Goal: Book appointment/travel/reservation

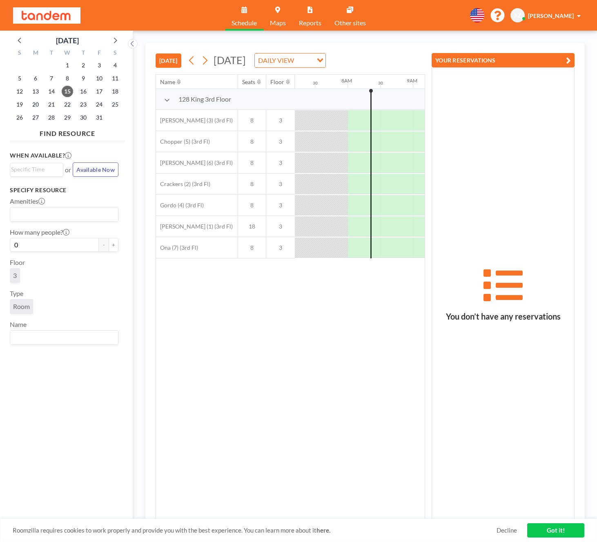
scroll to position [0, 490]
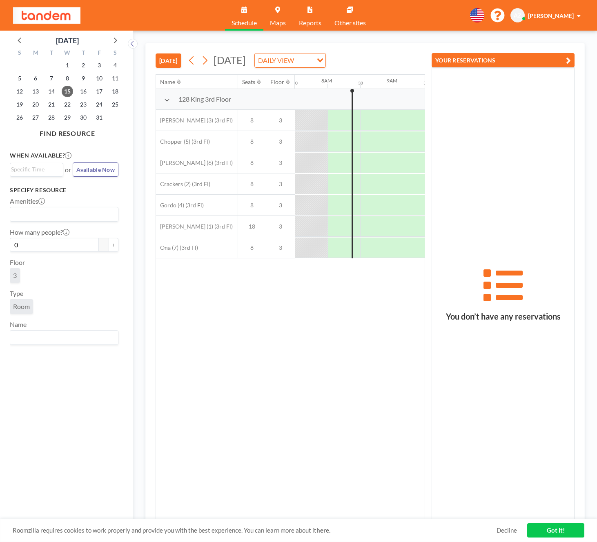
drag, startPoint x: 398, startPoint y: 291, endPoint x: 277, endPoint y: 298, distance: 121.0
click at [277, 298] on div "Name Seats Floor 12AM 30 1AM 30 2AM 30 3AM 30 4AM 30 5AM 30 6AM 30 7AM 30 8AM 3…" at bounding box center [290, 297] width 269 height 444
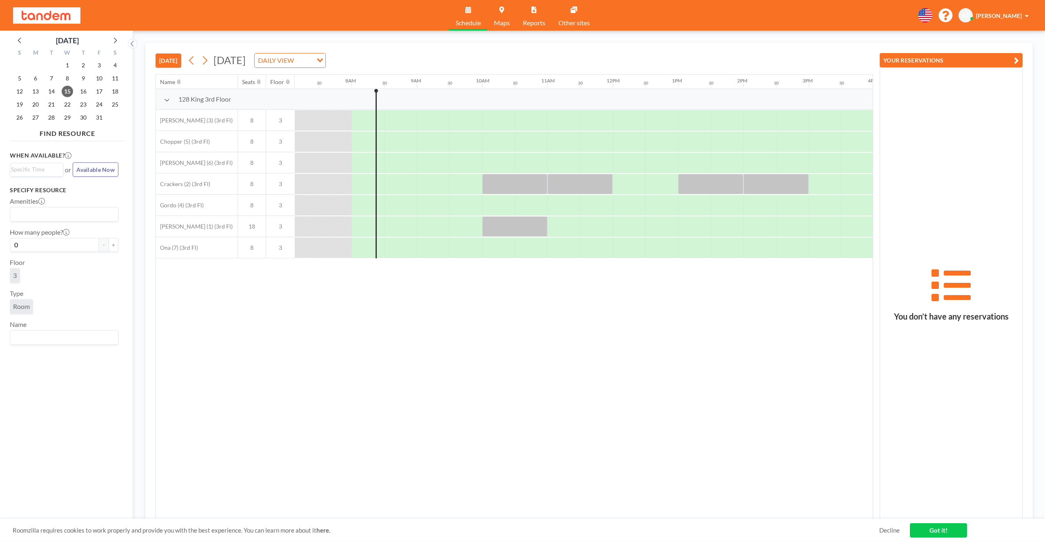
scroll to position [0, 431]
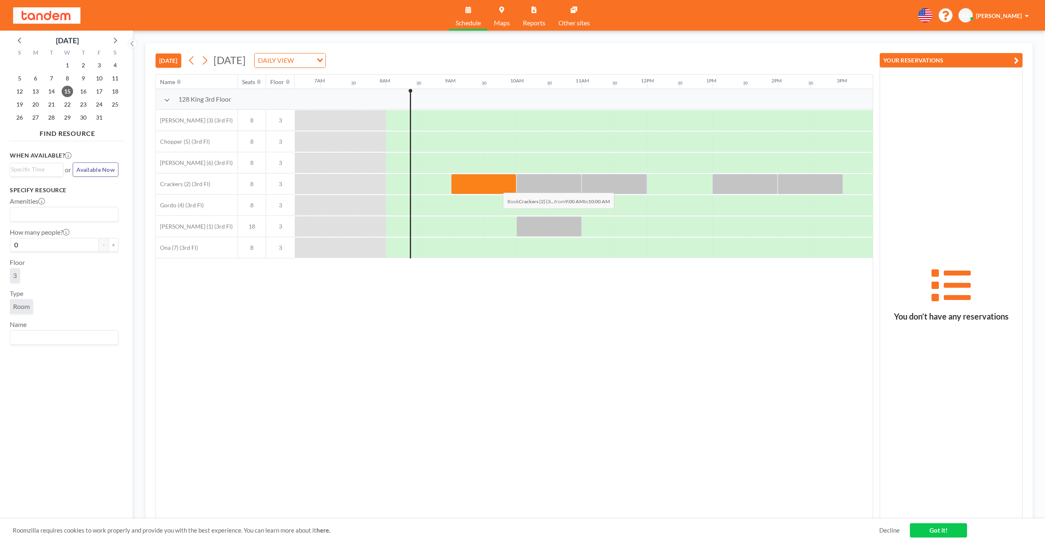
drag, startPoint x: 473, startPoint y: 184, endPoint x: 496, endPoint y: 187, distance: 23.8
click at [496, 187] on div at bounding box center [483, 184] width 65 height 20
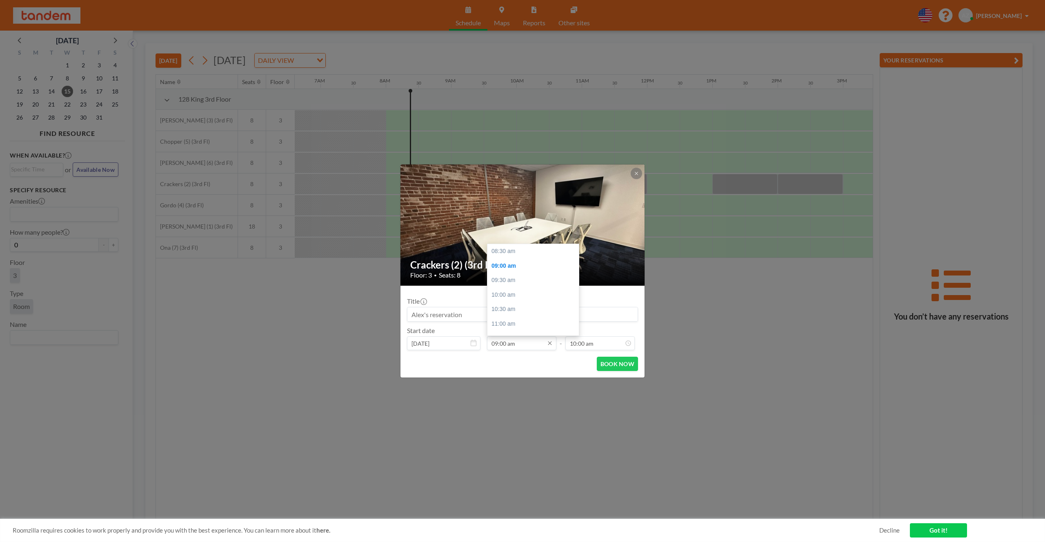
scroll to position [15, 0]
click at [596, 366] on button "BOOK NOW" at bounding box center [617, 364] width 41 height 14
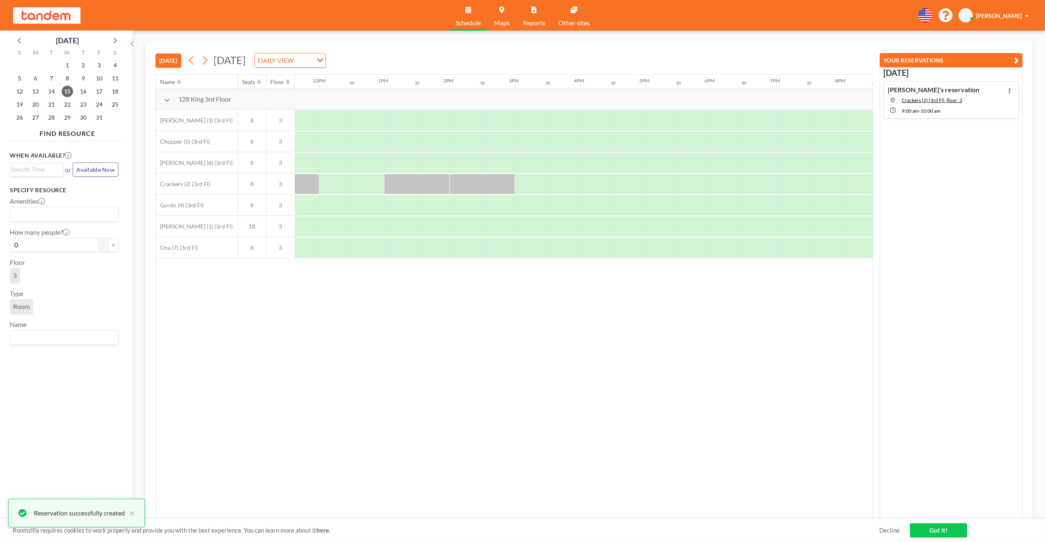
scroll to position [0, 763]
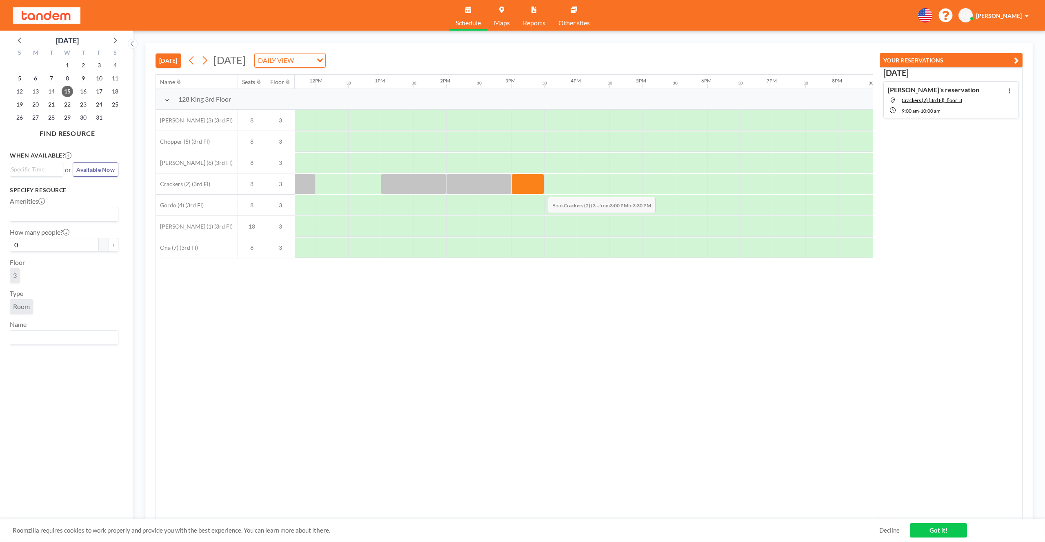
drag, startPoint x: 533, startPoint y: 188, endPoint x: 541, endPoint y: 191, distance: 8.6
click at [541, 191] on div at bounding box center [527, 184] width 33 height 20
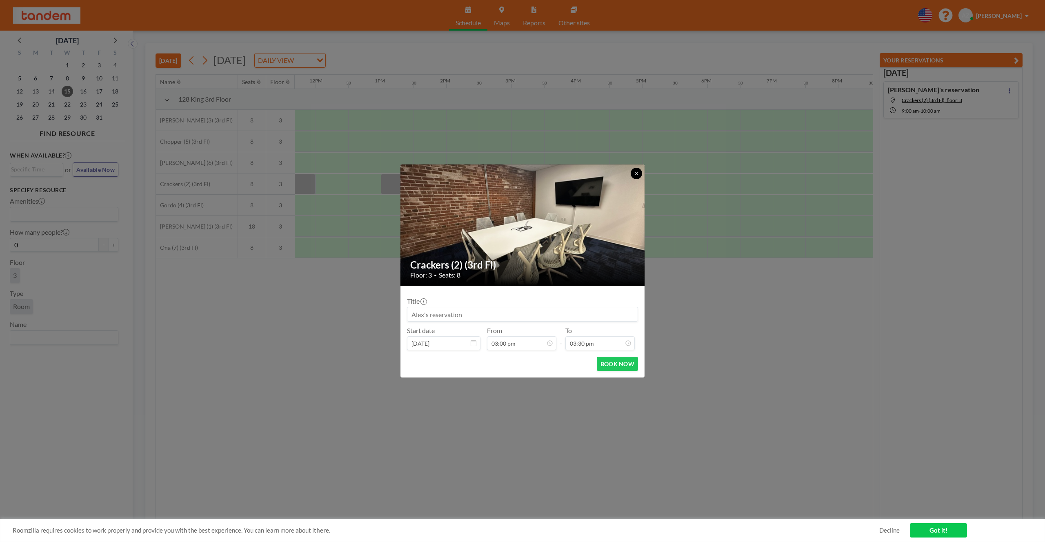
click at [596, 174] on button at bounding box center [636, 173] width 11 height 11
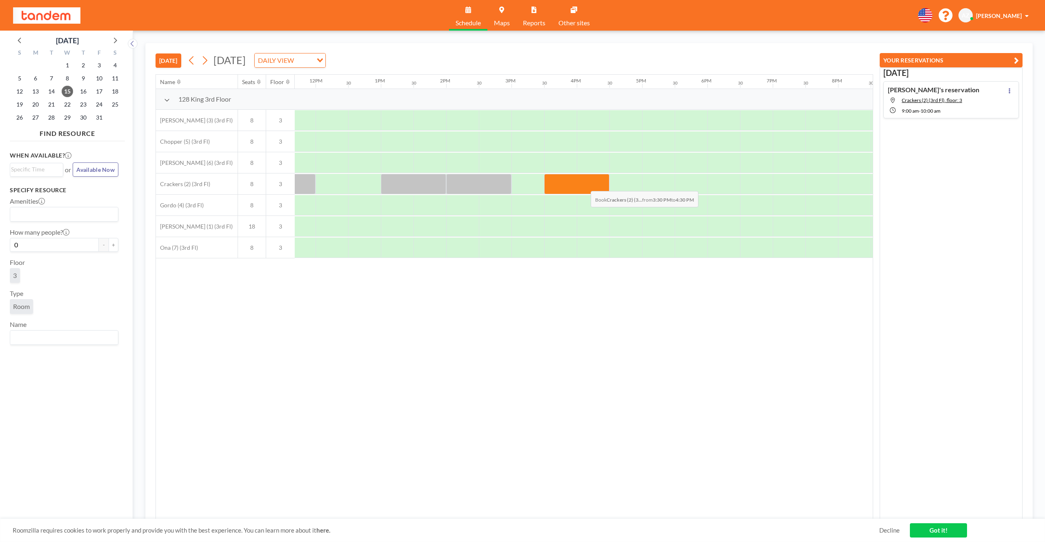
drag, startPoint x: 562, startPoint y: 180, endPoint x: 584, endPoint y: 185, distance: 22.5
click at [584, 185] on div at bounding box center [576, 184] width 65 height 20
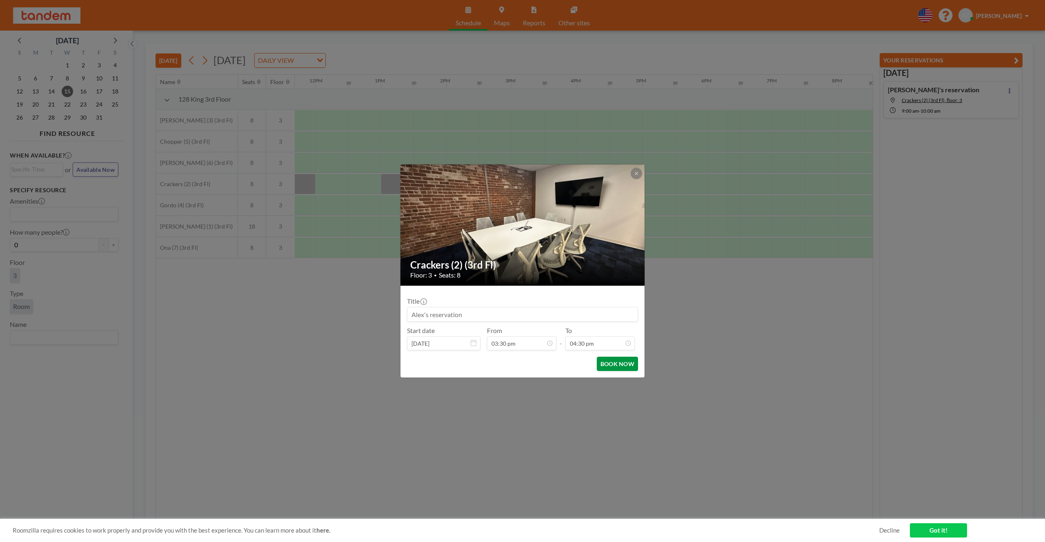
click at [596, 365] on button "BOOK NOW" at bounding box center [617, 364] width 41 height 14
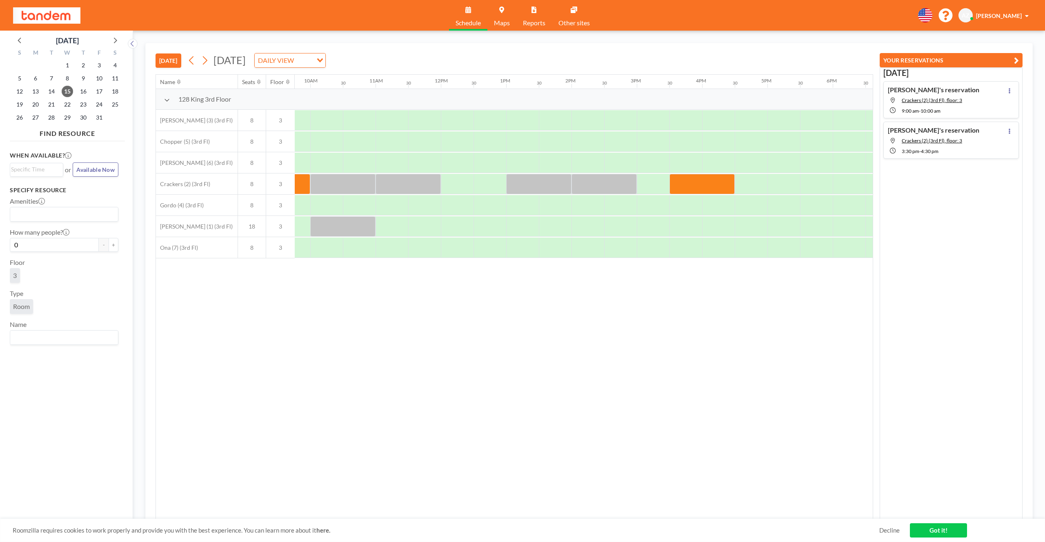
scroll to position [0, 584]
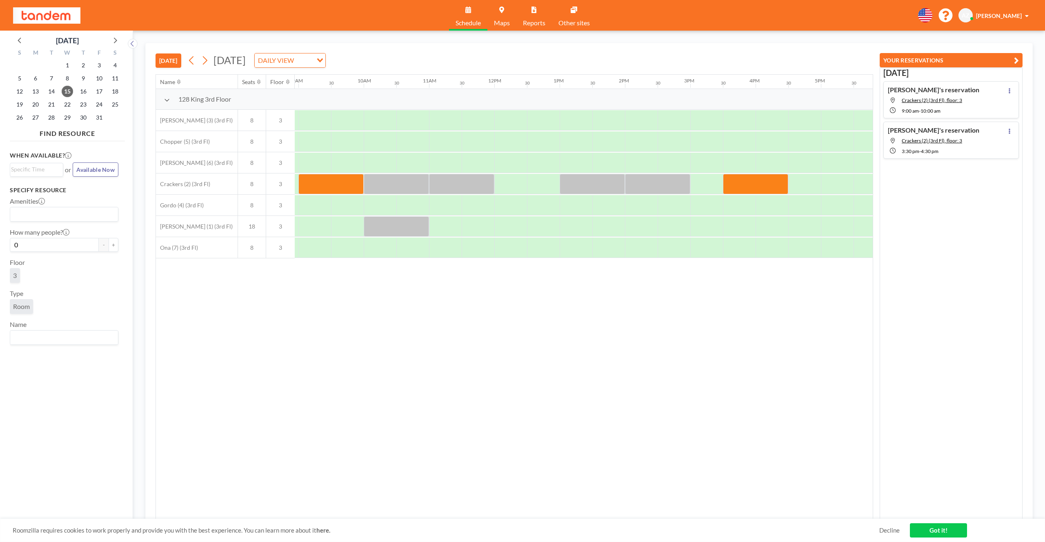
click at [596, 536] on link "Got it!" at bounding box center [938, 530] width 57 height 14
click at [208, 63] on icon at bounding box center [205, 60] width 8 height 12
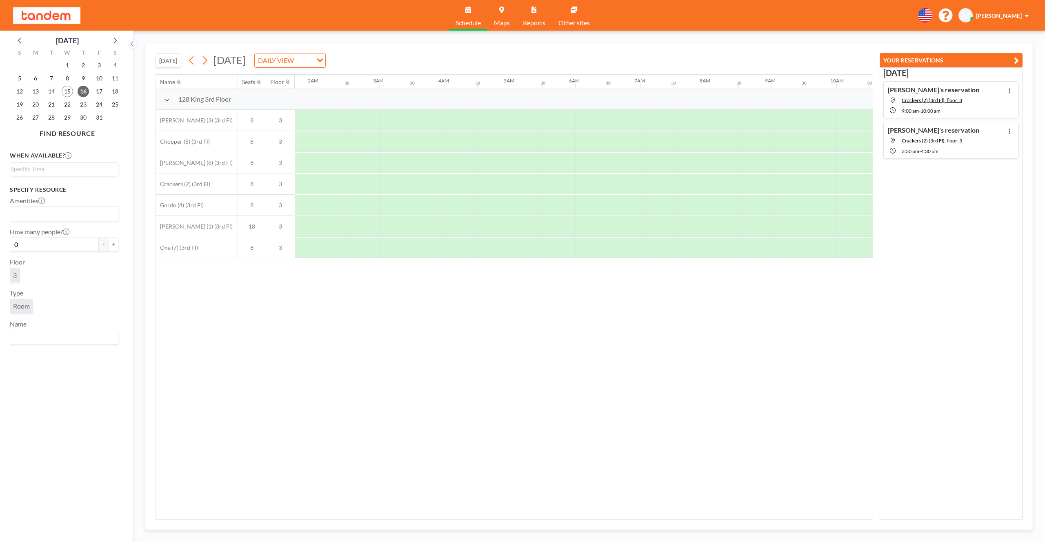
scroll to position [0, 111]
click at [190, 56] on icon at bounding box center [192, 60] width 8 height 12
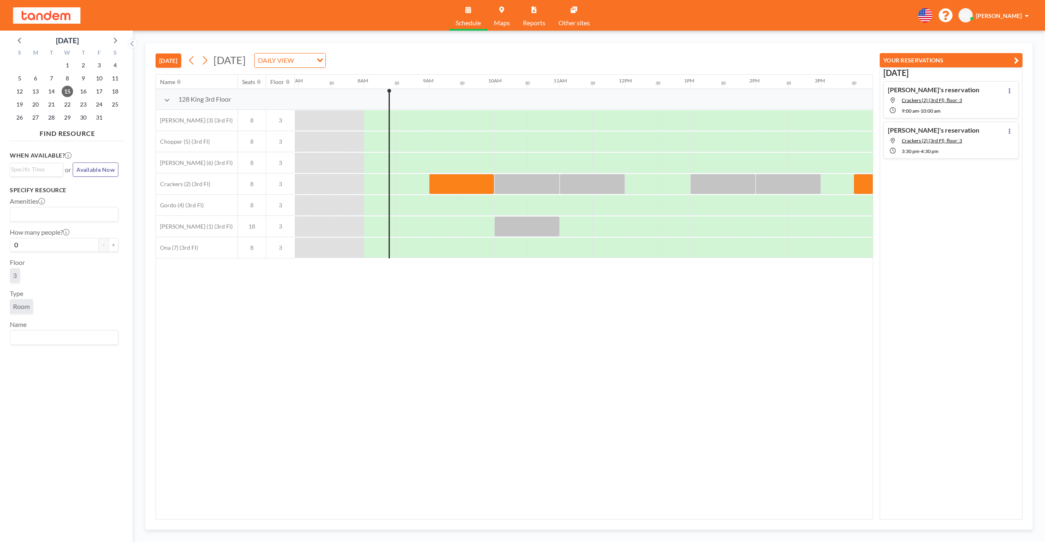
scroll to position [0, 483]
